Goal: Task Accomplishment & Management: Manage account settings

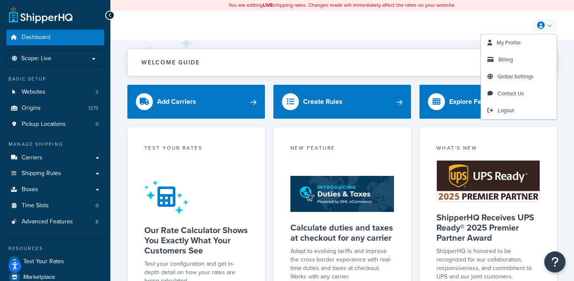
click at [558, 20] on div "My Profile Billing Global Settings Contact Us Logout" at bounding box center [342, 26] width 464 height 30
click at [514, 59] on link "Billing" at bounding box center [519, 59] width 76 height 17
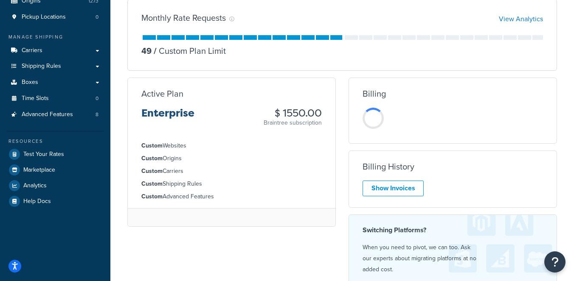
scroll to position [115, 0]
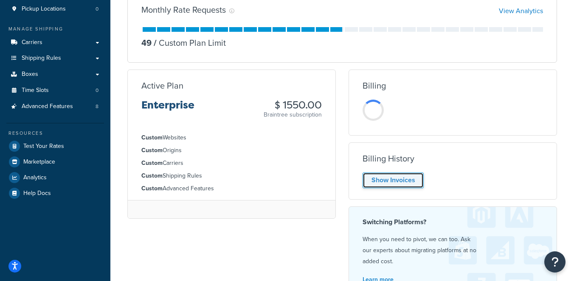
click at [399, 177] on link "Show Invoices" at bounding box center [392, 181] width 61 height 16
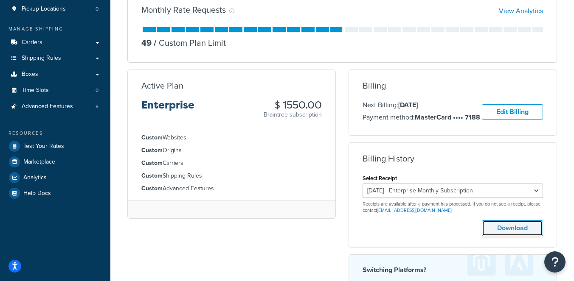
click at [517, 232] on button "Download" at bounding box center [512, 229] width 61 height 16
